Goal: Find specific page/section: Find specific page/section

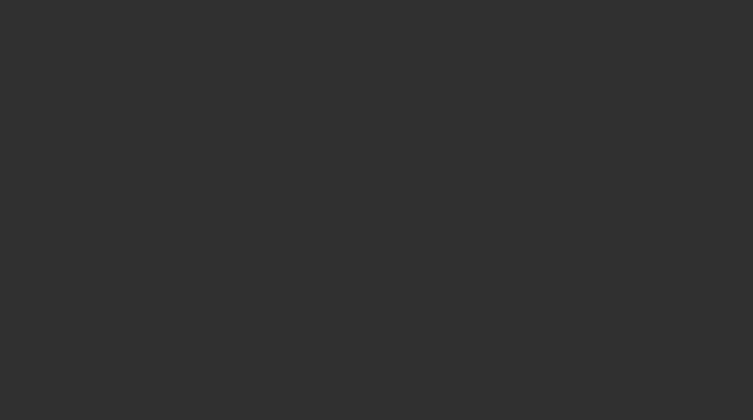
select select "10"
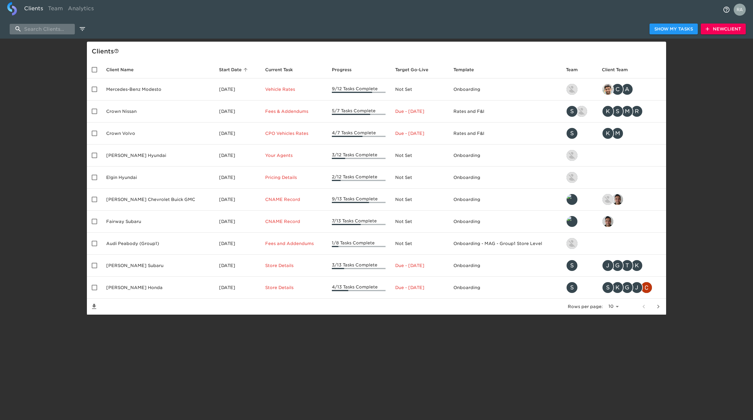
click at [30, 28] on input "search" at bounding box center [42, 29] width 65 height 11
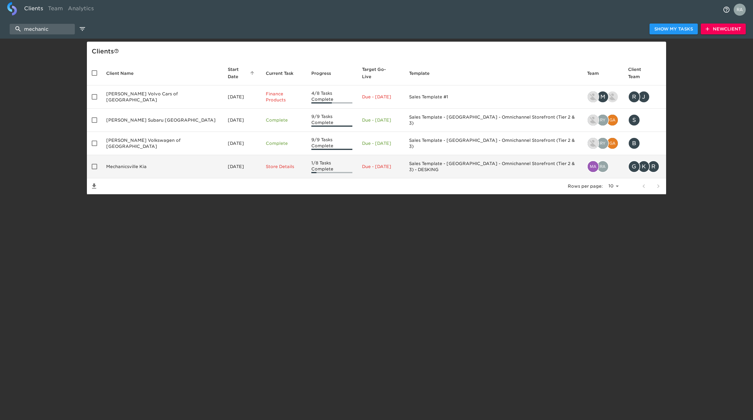
type input "mechanic"
click at [158, 155] on td "Mechanicsville Kia" at bounding box center [162, 166] width 122 height 23
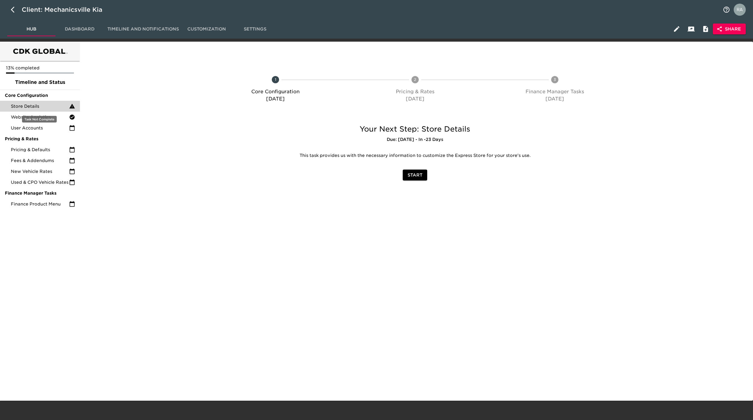
click at [27, 102] on div "Store Details" at bounding box center [40, 106] width 80 height 11
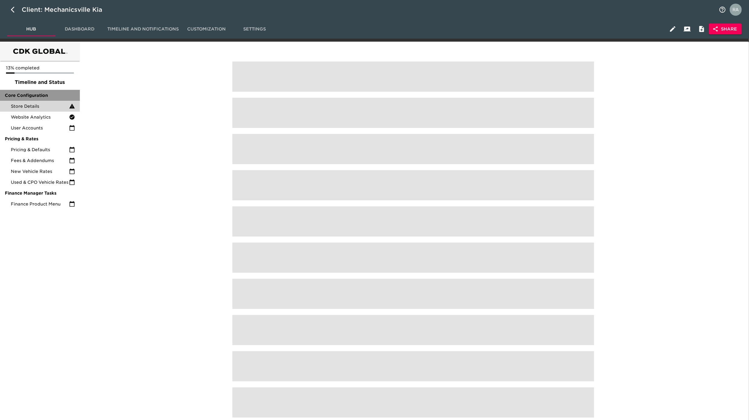
click at [31, 93] on span "Core Configuration" at bounding box center [40, 95] width 70 height 6
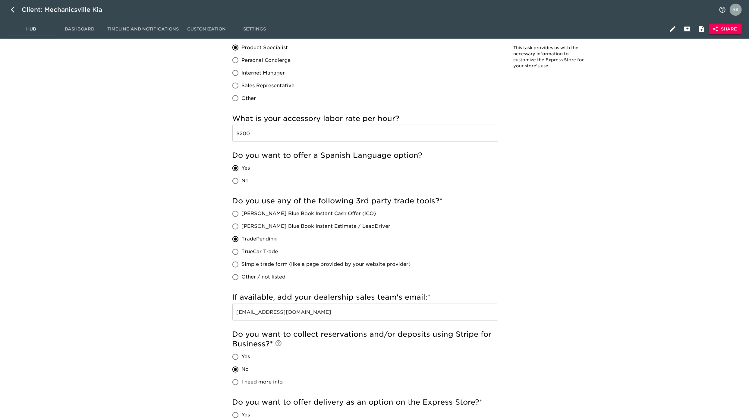
scroll to position [992, 0]
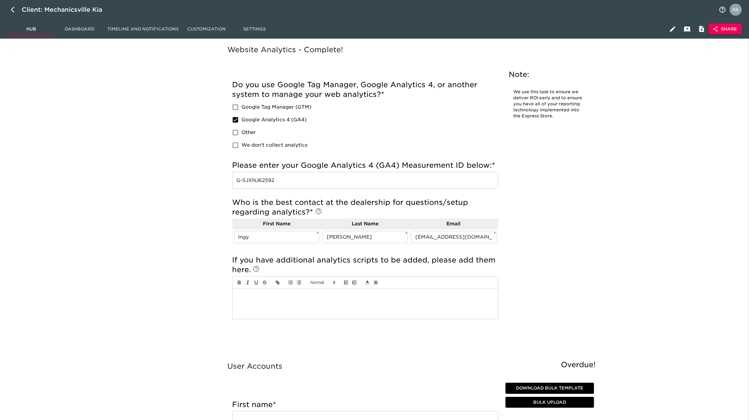
drag, startPoint x: 368, startPoint y: 328, endPoint x: 369, endPoint y: 324, distance: 3.7
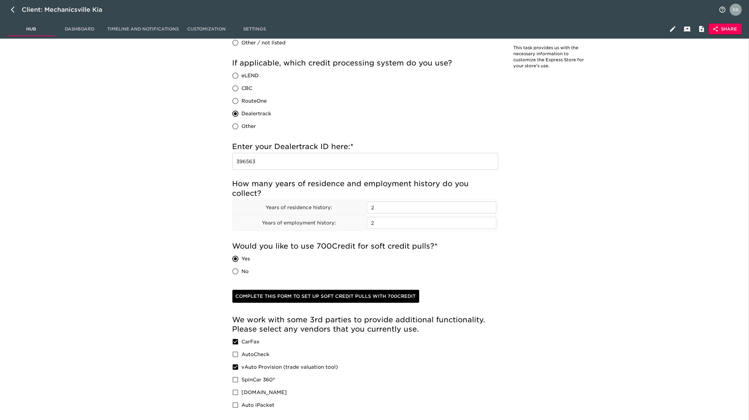
scroll to position [1602, 0]
